Goal: Task Accomplishment & Management: Use online tool/utility

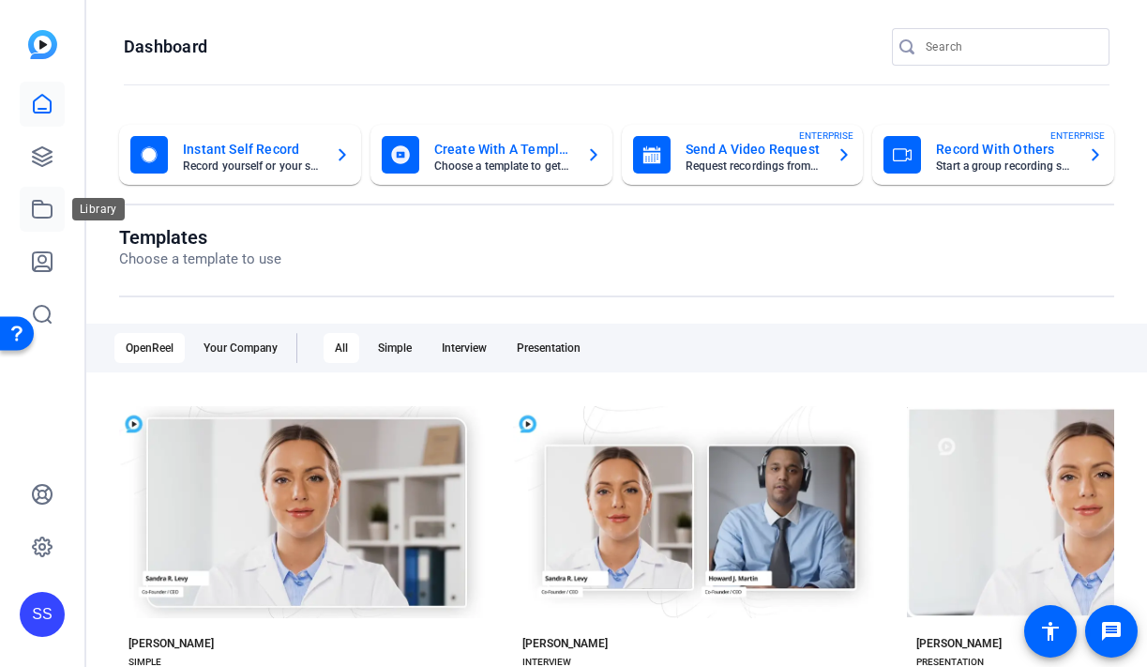
click at [53, 215] on icon at bounding box center [42, 209] width 23 height 23
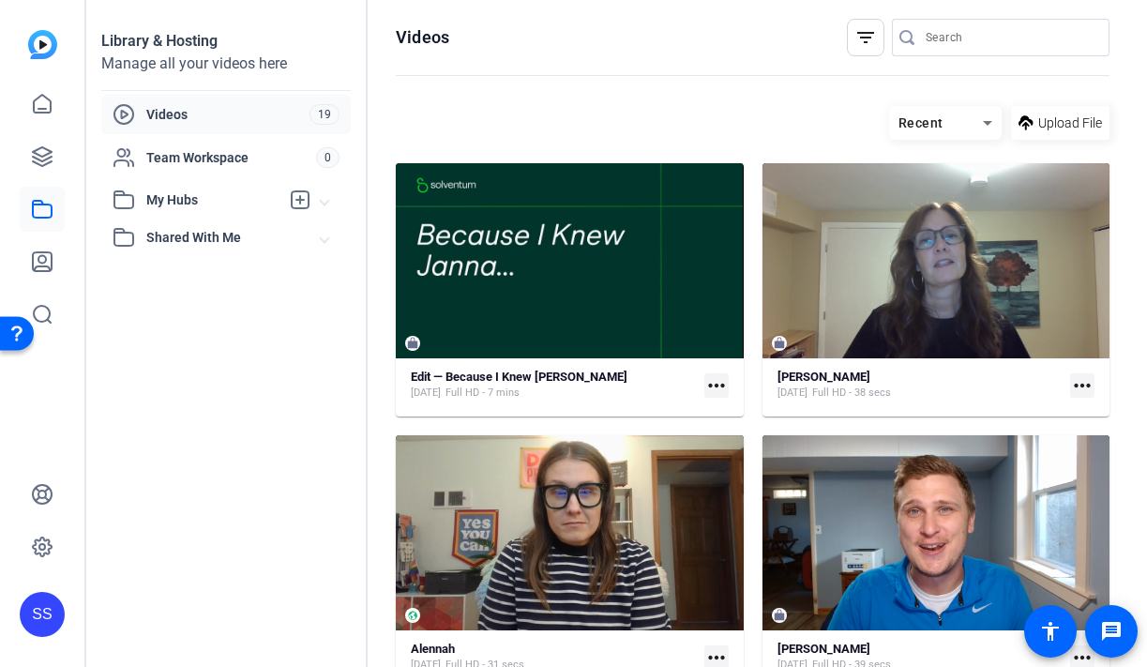
click at [48, 617] on div "SS" at bounding box center [42, 614] width 45 height 45
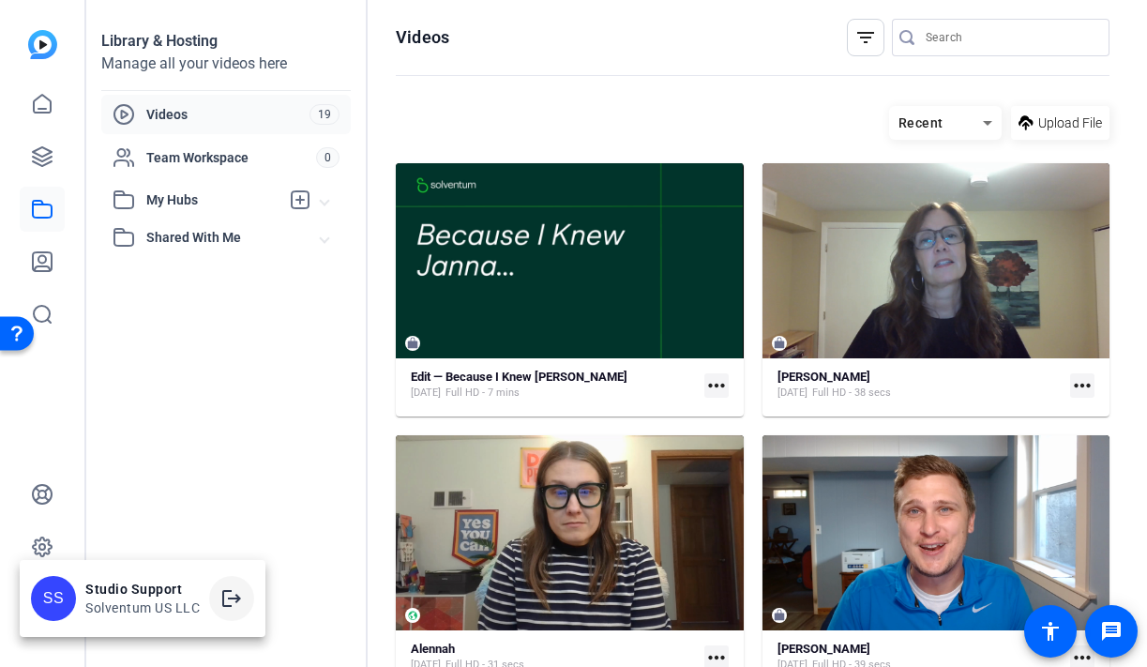
click at [218, 597] on span at bounding box center [231, 598] width 45 height 45
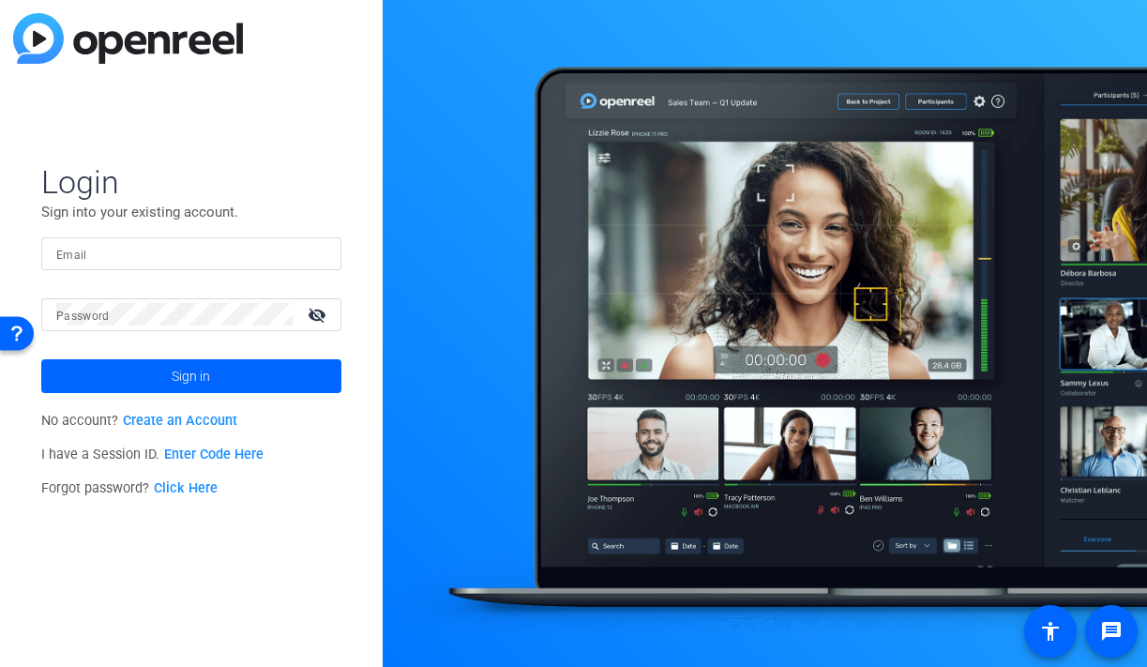
click at [199, 247] on input "Email" at bounding box center [191, 253] width 270 height 23
click at [172, 265] on div at bounding box center [191, 253] width 270 height 33
click at [316, 256] on img at bounding box center [310, 253] width 13 height 23
click at [312, 253] on img at bounding box center [310, 253] width 13 height 23
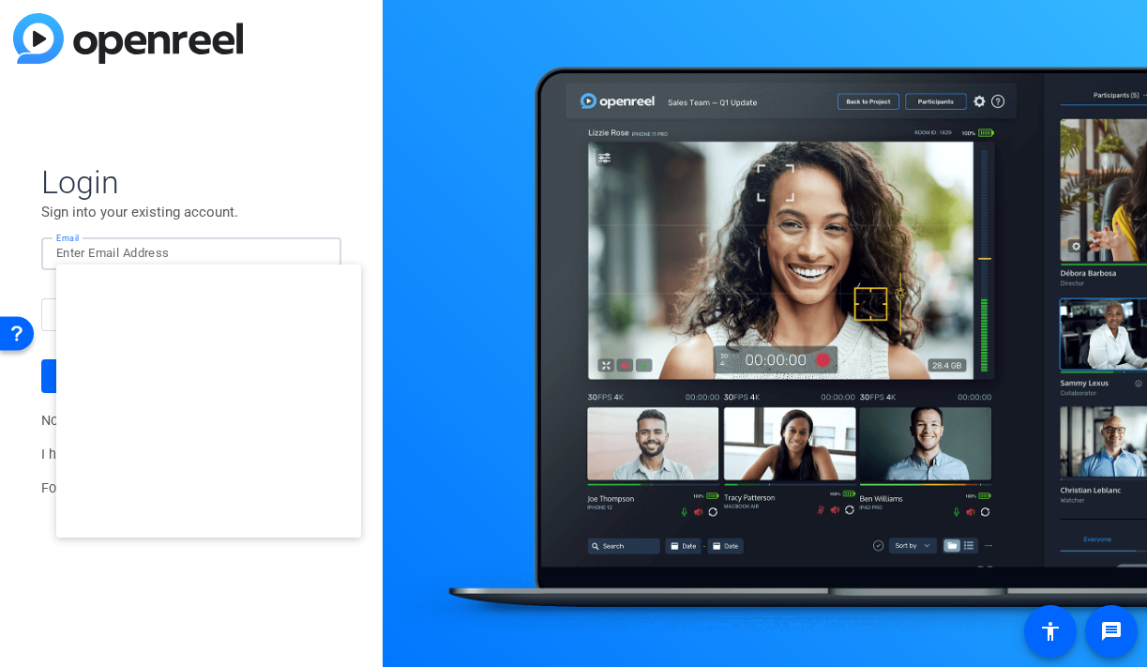
type input "studiosupport+2@openreel.com"
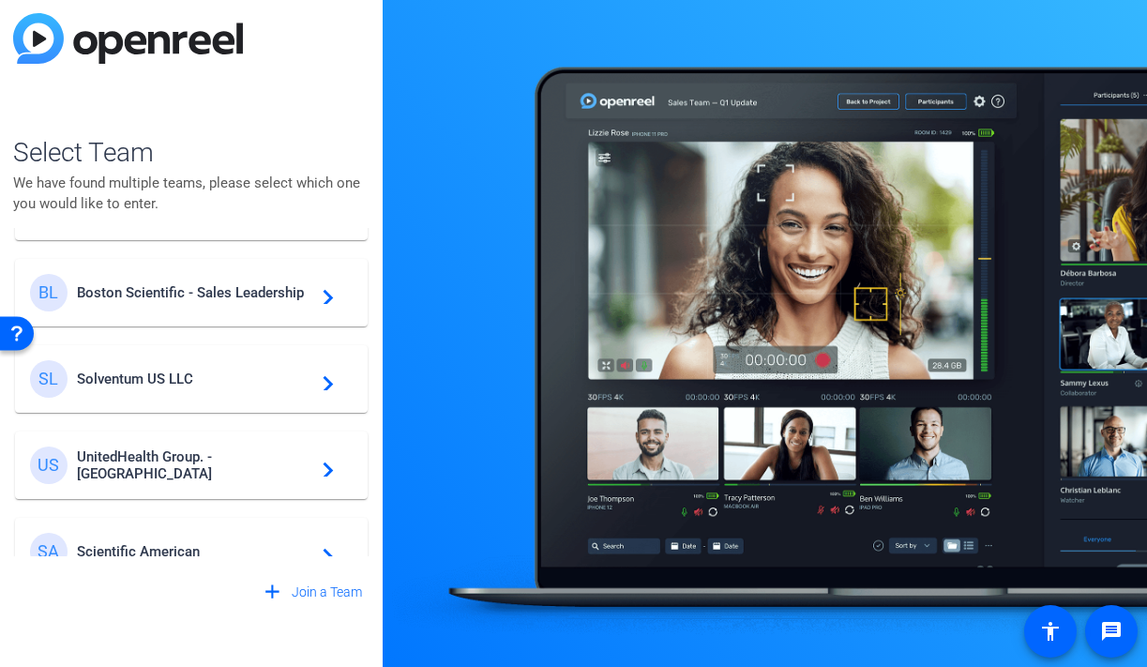
scroll to position [538, 0]
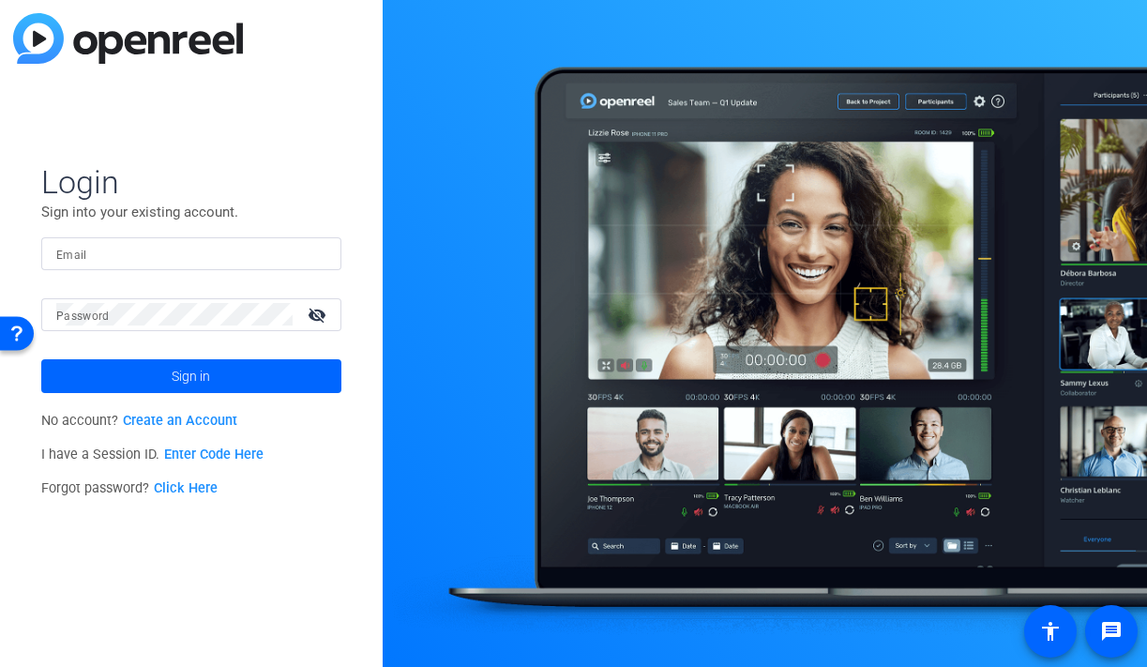
click at [225, 243] on input "Email" at bounding box center [191, 253] width 270 height 23
click at [327, 251] on div "Email" at bounding box center [191, 253] width 300 height 33
click at [308, 252] on img at bounding box center [310, 253] width 13 height 23
type input "studiosupport+1@openreel.com"
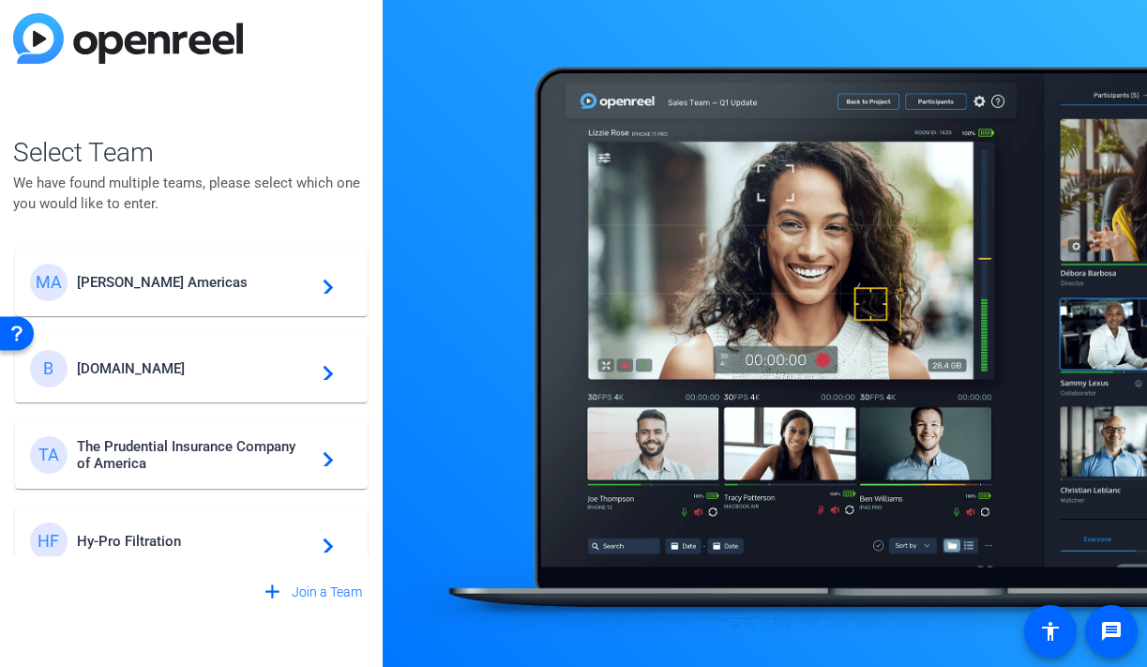
click at [277, 287] on span "Messer Americas" at bounding box center [194, 282] width 234 height 17
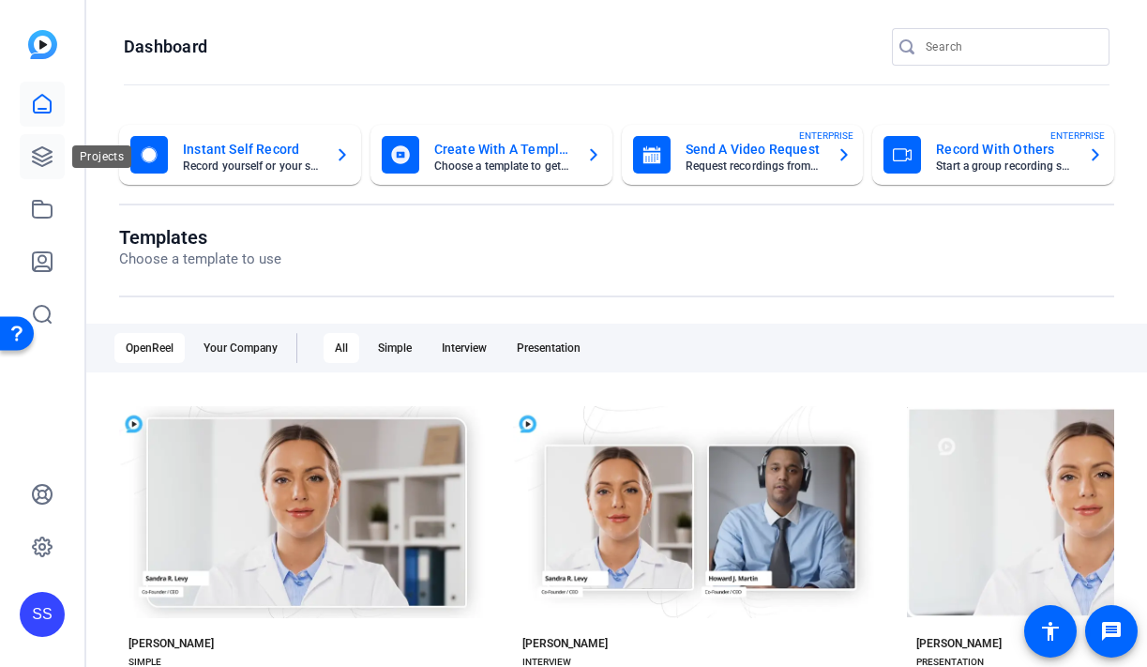
click at [57, 153] on link at bounding box center [42, 156] width 45 height 45
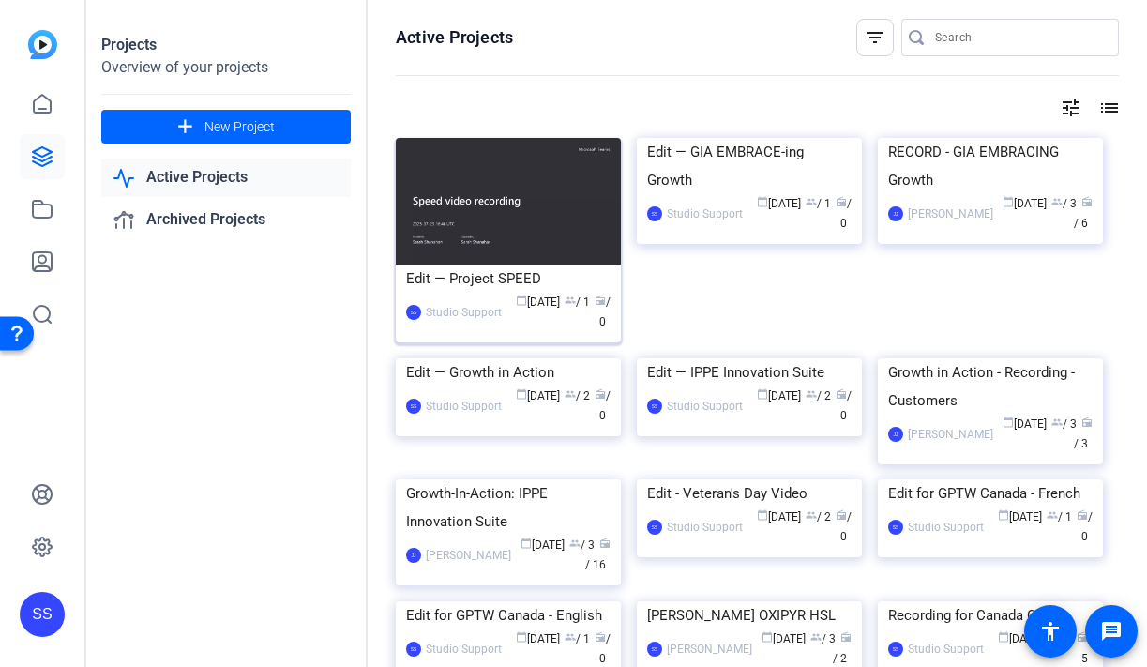
click at [504, 241] on img at bounding box center [508, 201] width 225 height 127
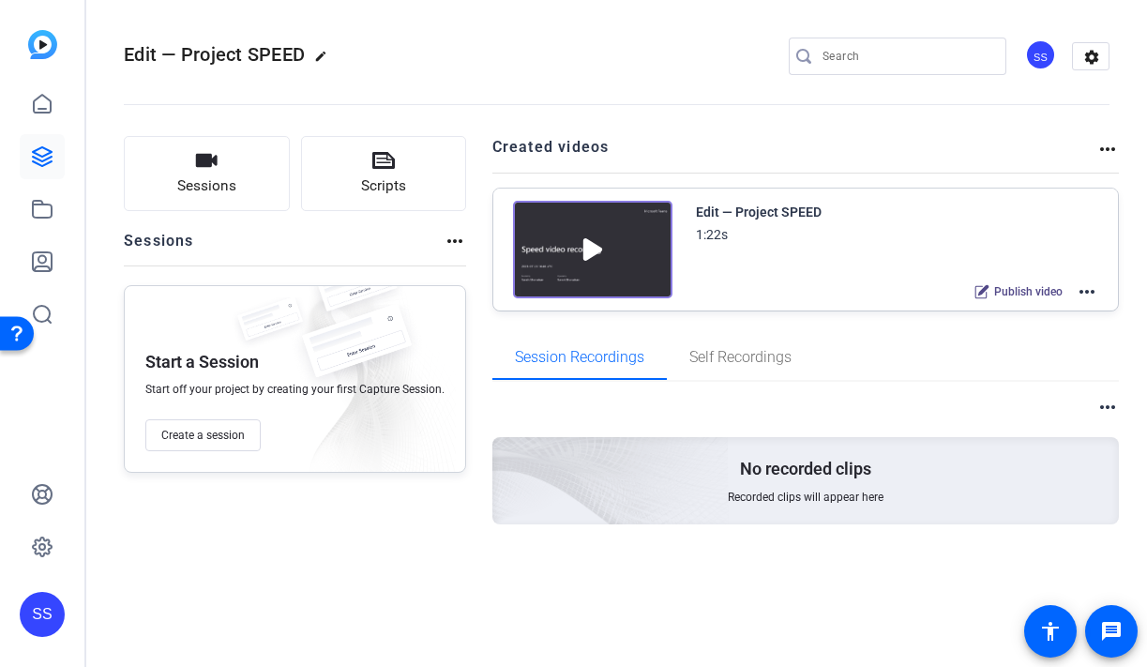
click at [1091, 293] on mat-icon "more_horiz" at bounding box center [1087, 291] width 23 height 23
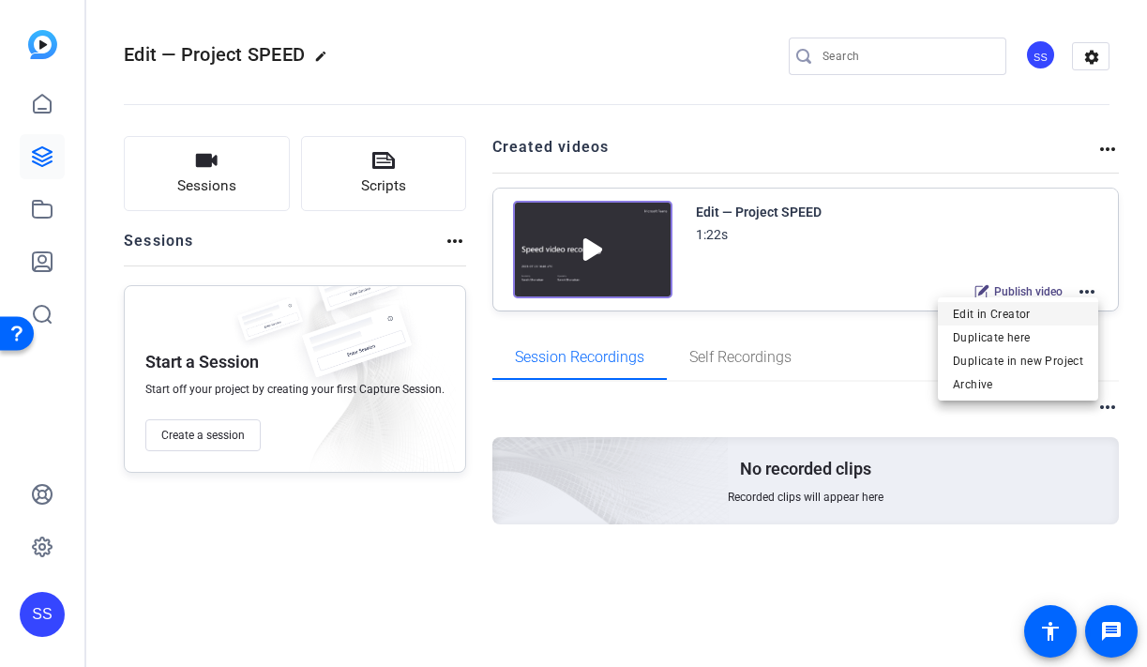
click at [1012, 311] on span "Edit in Creator" at bounding box center [1018, 314] width 130 height 23
